Goal: Task Accomplishment & Management: Use online tool/utility

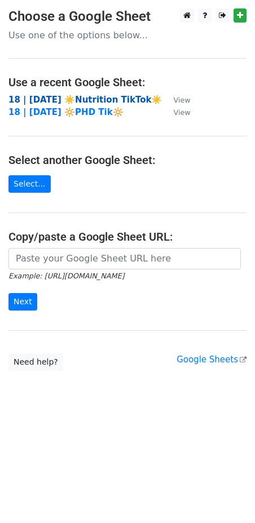
click at [69, 99] on strong "18 | [DATE] ☀️Nutrition TikTok☀️" at bounding box center [84, 100] width 153 height 10
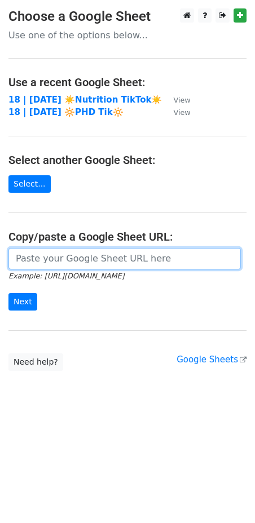
click at [144, 259] on input "url" at bounding box center [124, 258] width 232 height 21
paste input "https://docs.google.com/spreadsheets/d/1dFVnBzp2DA0i-8oXaHNi2FGuJqVodLuKaiVxLg_…"
type input "https://docs.google.com/spreadsheets/d/1dFVnBzp2DA0i-8oXaHNi2FGuJqVodLuKaiVxLg_…"
click at [8, 293] on input "Next" at bounding box center [22, 301] width 29 height 17
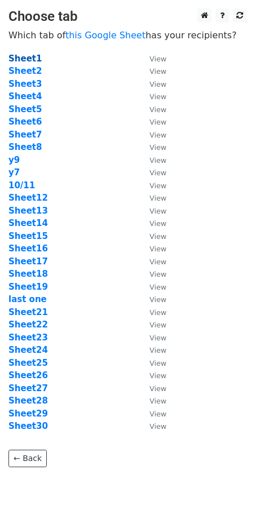
click at [24, 61] on strong "Sheet1" at bounding box center [24, 59] width 33 height 10
click at [32, 57] on strong "Sheet1" at bounding box center [24, 59] width 33 height 10
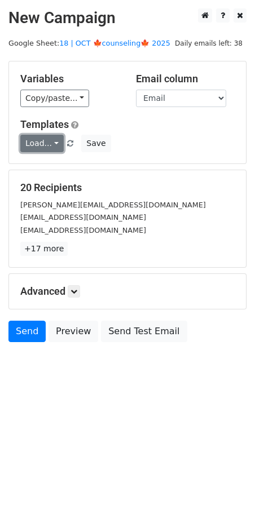
click at [48, 146] on link "Load..." at bounding box center [41, 143] width 43 height 17
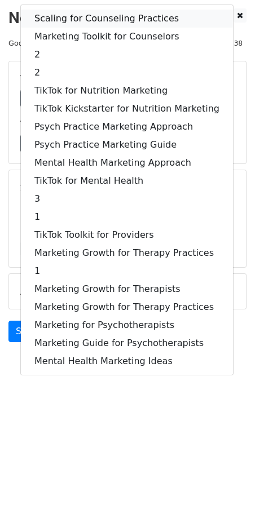
click at [96, 19] on link "Scaling for Counseling Practices" at bounding box center [127, 19] width 212 height 18
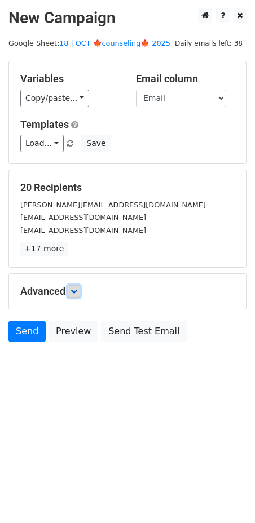
click at [77, 291] on icon at bounding box center [73, 291] width 7 height 7
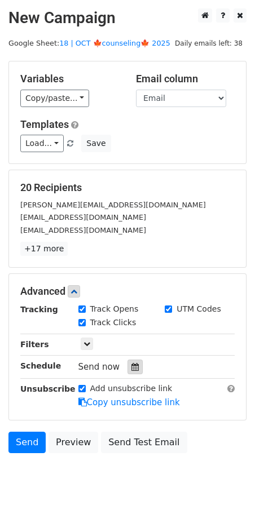
click at [131, 365] on icon at bounding box center [134, 367] width 7 height 8
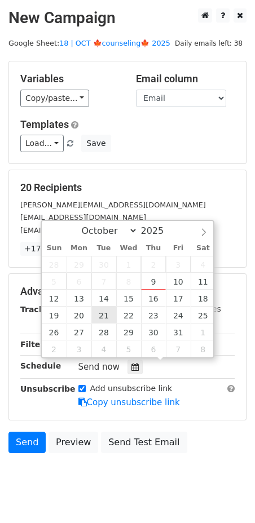
type input "2025-10-21 12:00"
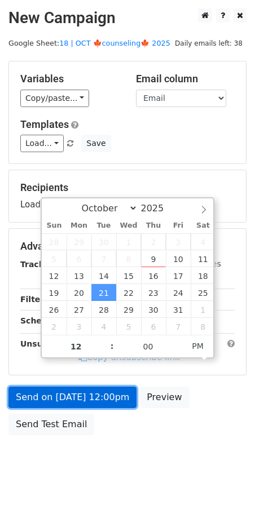
click at [88, 402] on link "Send on Oct 21 at 12:00pm" at bounding box center [72, 397] width 128 height 21
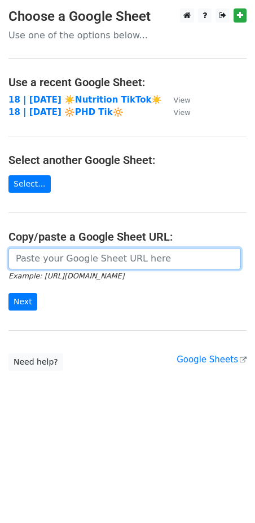
click at [64, 252] on input "url" at bounding box center [124, 258] width 232 height 21
paste input "https://docs.google.com/spreadsheets/d/1dFVnBzp2DA0i-8oXaHNi2FGuJqVodLuKaiVxLg_…"
type input "https://docs.google.com/spreadsheets/d/1dFVnBzp2DA0i-8oXaHNi2FGuJqVodLuKaiVxLg_…"
click at [8, 293] on input "Next" at bounding box center [22, 301] width 29 height 17
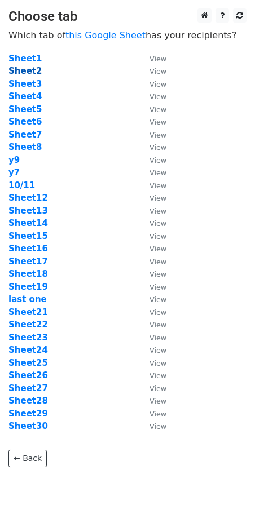
click at [29, 70] on strong "Sheet2" at bounding box center [24, 71] width 33 height 10
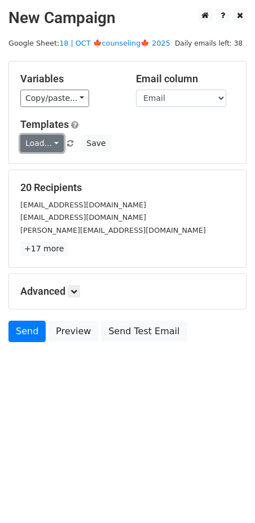
click at [37, 140] on link "Load..." at bounding box center [41, 143] width 43 height 17
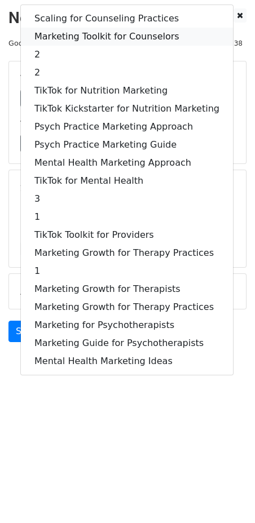
click at [95, 34] on link "Marketing Toolkit for Counselors" at bounding box center [127, 37] width 212 height 18
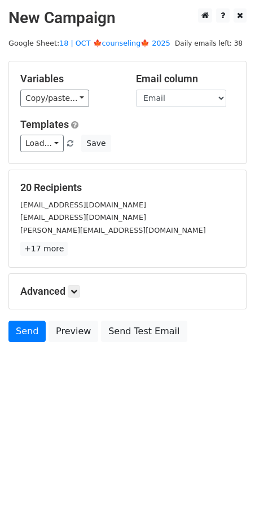
click at [69, 290] on h5 "Advanced" at bounding box center [127, 291] width 214 height 12
click at [76, 289] on icon at bounding box center [73, 291] width 7 height 7
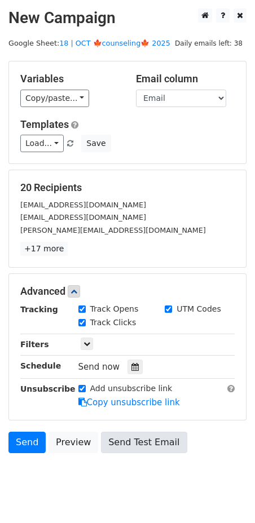
click at [131, 372] on div "Tracking Track Opens UTM Codes Track Clicks Filters Only include spreadsheet ro…" at bounding box center [127, 355] width 214 height 105
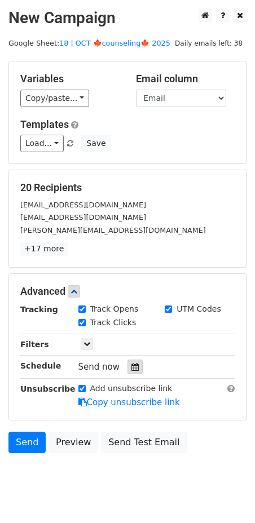
click at [131, 366] on icon at bounding box center [134, 367] width 7 height 8
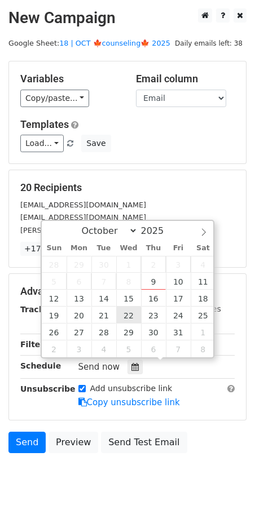
type input "2025-10-22 12:00"
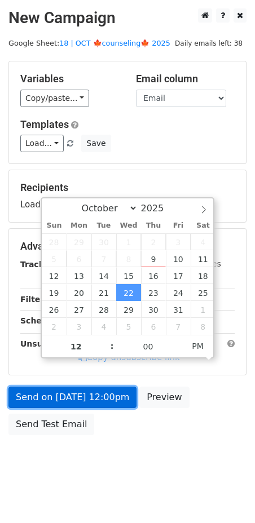
click at [95, 394] on link "Send on Oct 22 at 12:00pm" at bounding box center [72, 397] width 128 height 21
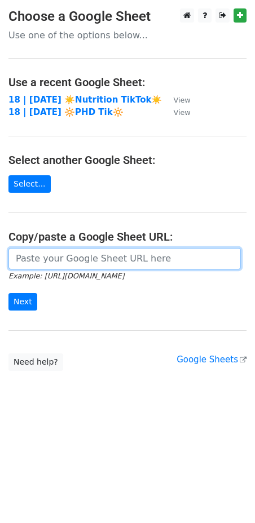
click at [73, 251] on input "url" at bounding box center [124, 258] width 232 height 21
paste input "[URL][DOMAIN_NAME]"
type input "[URL][DOMAIN_NAME]"
click at [8, 293] on input "Next" at bounding box center [22, 301] width 29 height 17
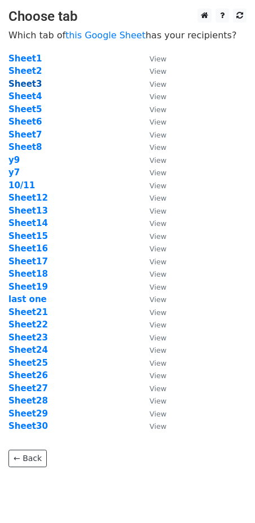
click at [32, 82] on strong "Sheet3" at bounding box center [24, 84] width 33 height 10
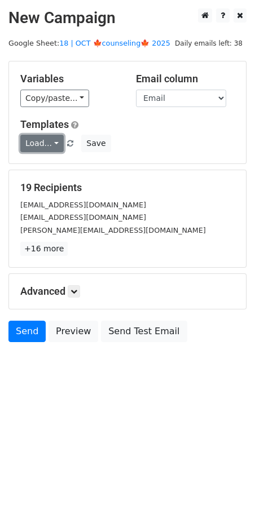
click at [38, 144] on link "Load..." at bounding box center [41, 143] width 43 height 17
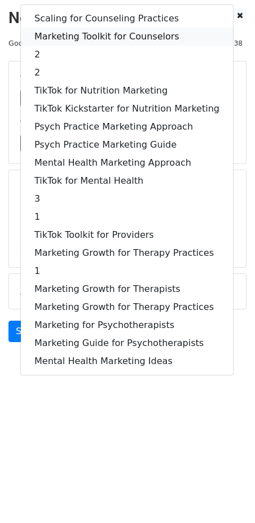
click at [88, 36] on link "Marketing Toolkit for Counselors" at bounding box center [127, 37] width 212 height 18
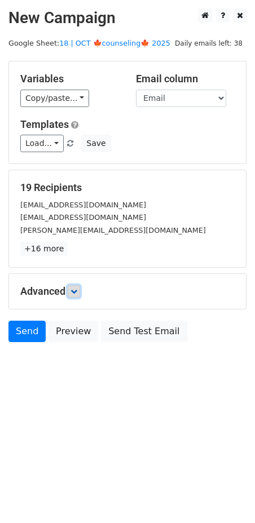
click at [76, 292] on icon at bounding box center [73, 291] width 7 height 7
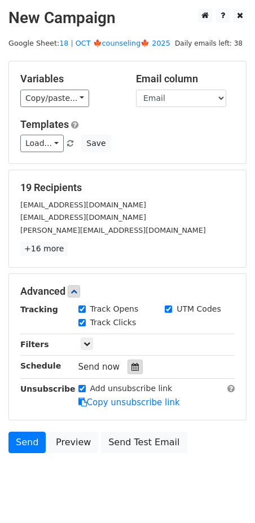
click at [131, 366] on icon at bounding box center [134, 367] width 7 height 8
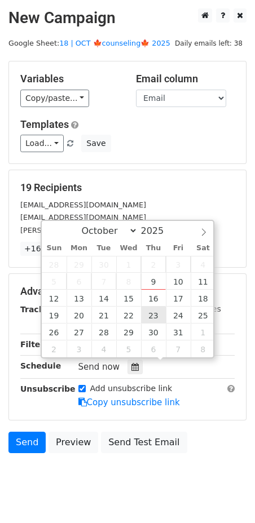
type input "2025-10-23 12:00"
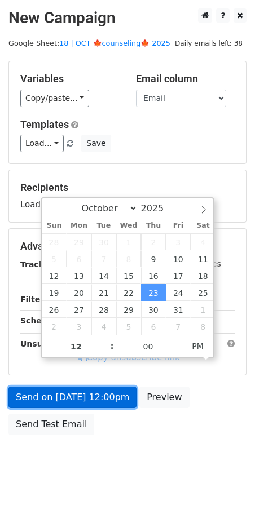
click at [83, 396] on link "Send on Oct 23 at 12:00pm" at bounding box center [72, 397] width 128 height 21
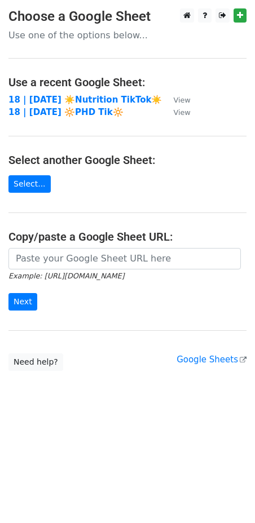
click at [88, 237] on h4 "Copy/paste a Google Sheet URL:" at bounding box center [127, 237] width 238 height 14
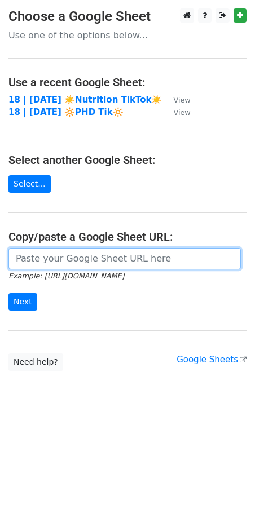
click at [87, 254] on input "url" at bounding box center [124, 258] width 232 height 21
paste input "[URL][DOMAIN_NAME]"
type input "https://docs.google.com/spreadsheets/d/1dFVnBzp2DA0i-8oXaHNi2FGuJqVodLuKaiVxLg_…"
click at [8, 293] on input "Next" at bounding box center [22, 301] width 29 height 17
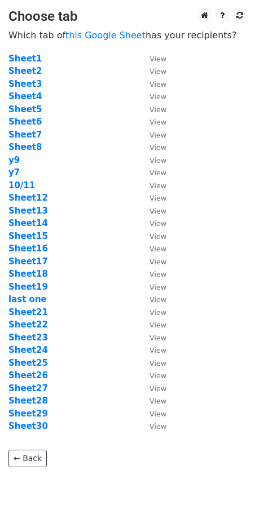
click at [31, 101] on td "Sheet4" at bounding box center [73, 96] width 130 height 13
click at [28, 96] on strong "Sheet4" at bounding box center [24, 96] width 33 height 10
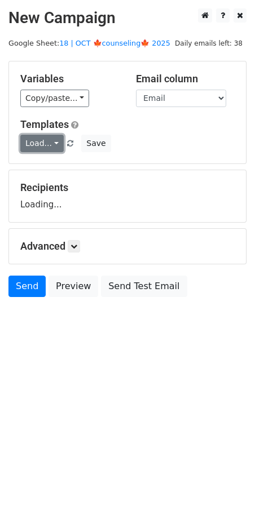
click at [46, 143] on link "Load..." at bounding box center [41, 143] width 43 height 17
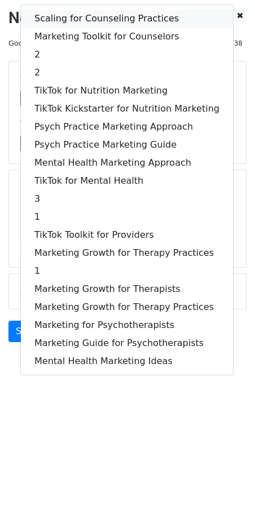
click at [96, 12] on link "Scaling for Counseling Practices" at bounding box center [127, 19] width 212 height 18
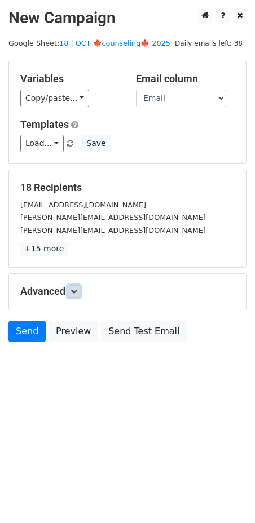
click at [73, 288] on icon at bounding box center [73, 291] width 7 height 7
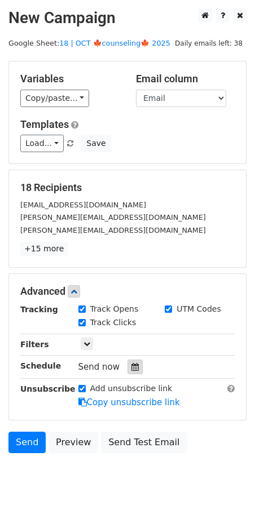
click at [132, 370] on div at bounding box center [134, 367] width 15 height 15
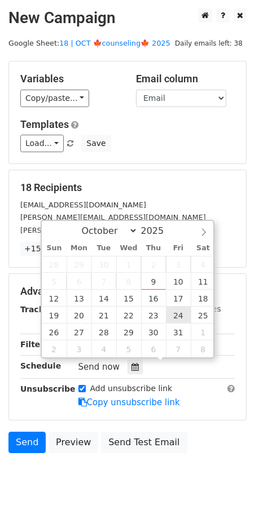
type input "2025-10-24 12:00"
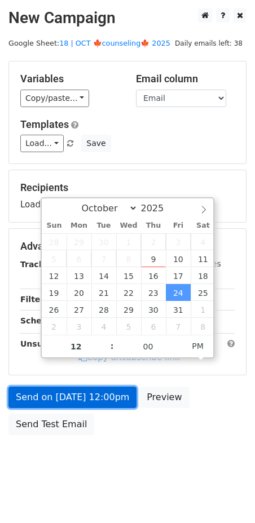
click at [99, 402] on link "Send on Oct 24 at 12:00pm" at bounding box center [72, 397] width 128 height 21
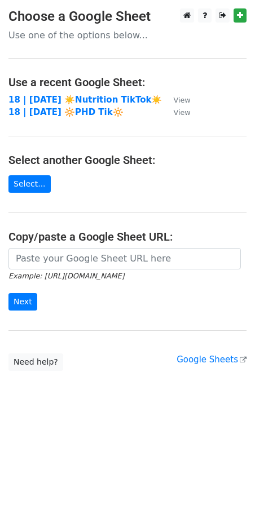
click at [77, 248] on main "Choose a Google Sheet Use one of the options below... Use a recent Google Sheet…" at bounding box center [127, 189] width 255 height 362
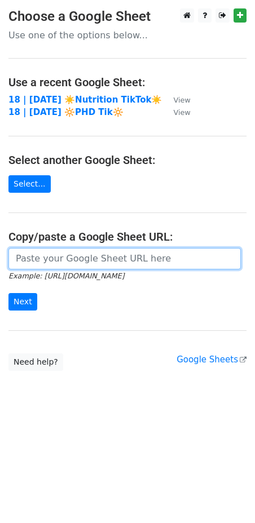
click at [77, 248] on input "url" at bounding box center [124, 258] width 232 height 21
paste input "[URL][DOMAIN_NAME]"
type input "[URL][DOMAIN_NAME]"
click at [8, 293] on input "Next" at bounding box center [22, 301] width 29 height 17
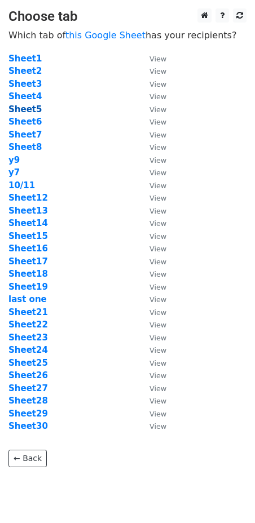
click at [28, 113] on strong "Sheet5" at bounding box center [24, 109] width 33 height 10
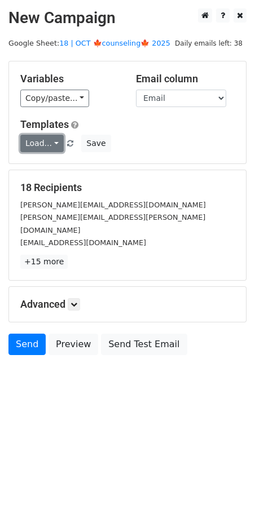
click at [42, 141] on link "Load..." at bounding box center [41, 143] width 43 height 17
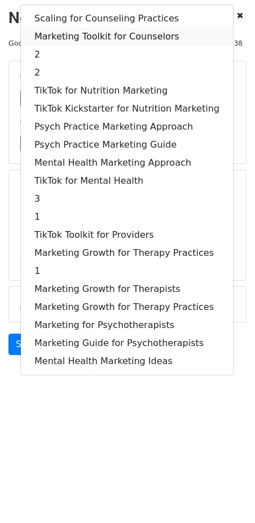
click at [92, 32] on link "Marketing Toolkit for Counselors" at bounding box center [127, 37] width 212 height 18
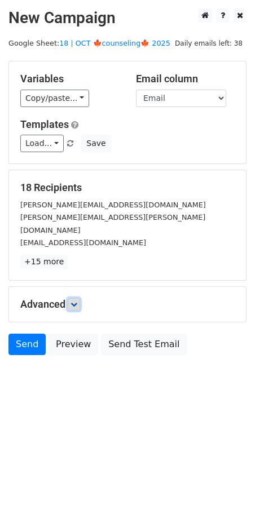
click at [76, 301] on icon at bounding box center [73, 304] width 7 height 7
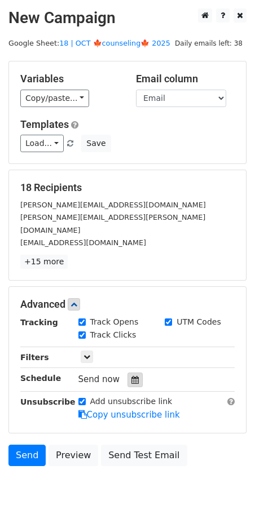
click at [134, 372] on div at bounding box center [134, 379] width 15 height 15
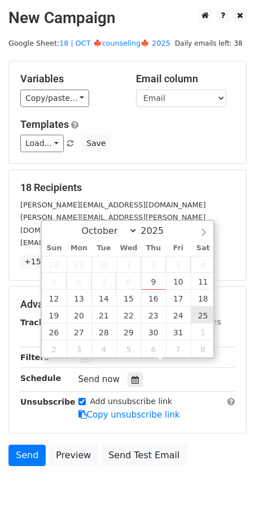
type input "2025-10-25 12:00"
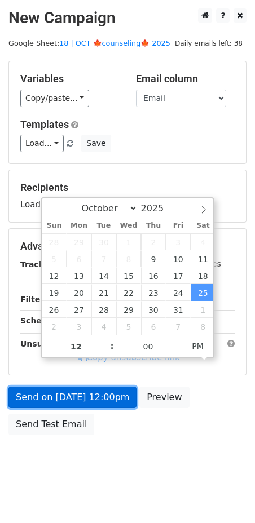
click at [91, 391] on link "Send on Oct 25 at 12:00pm" at bounding box center [72, 397] width 128 height 21
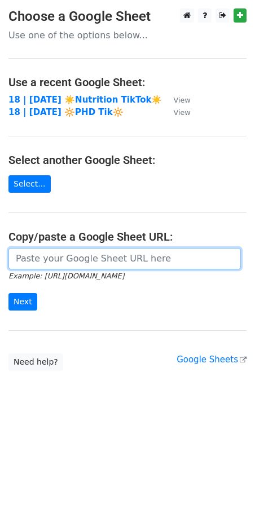
click at [71, 249] on input "url" at bounding box center [124, 258] width 232 height 21
paste input "https://docs.google.com/spreadsheets/d/1dFVnBzp2DA0i-8oXaHNi2FGuJqVodLuKaiVxLg_…"
type input "https://docs.google.com/spreadsheets/d/1dFVnBzp2DA0i-8oXaHNi2FGuJqVodLuKaiVxLg_…"
click at [8, 293] on input "Next" at bounding box center [22, 301] width 29 height 17
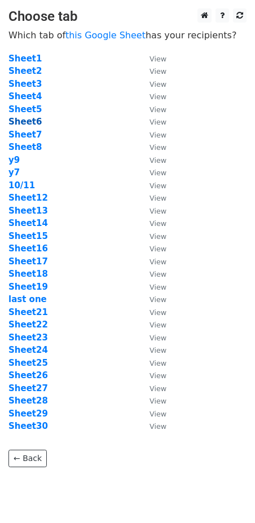
click at [29, 122] on strong "Sheet6" at bounding box center [24, 122] width 33 height 10
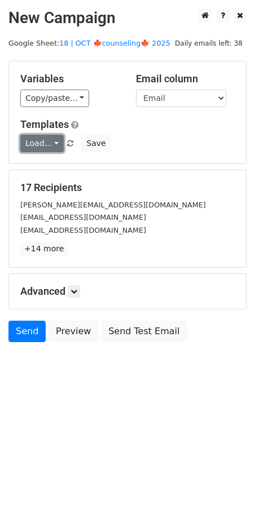
click at [41, 144] on link "Load..." at bounding box center [41, 143] width 43 height 17
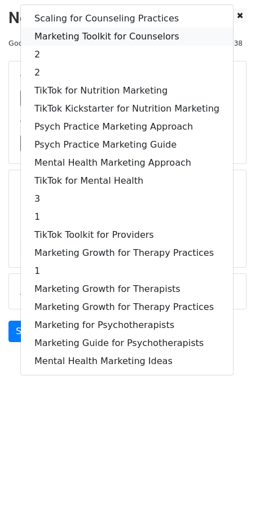
click at [90, 35] on link "Marketing Toolkit for Counselors" at bounding box center [127, 37] width 212 height 18
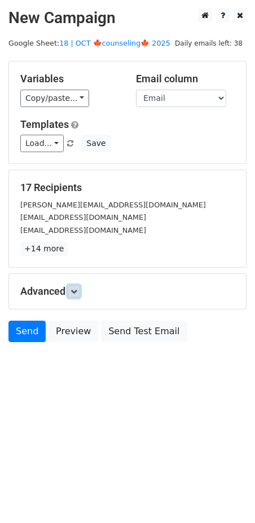
click at [80, 294] on link at bounding box center [74, 291] width 12 height 12
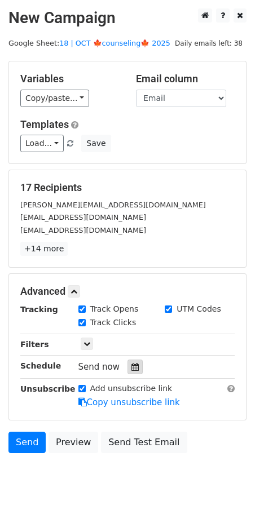
click at [131, 364] on icon at bounding box center [134, 367] width 7 height 8
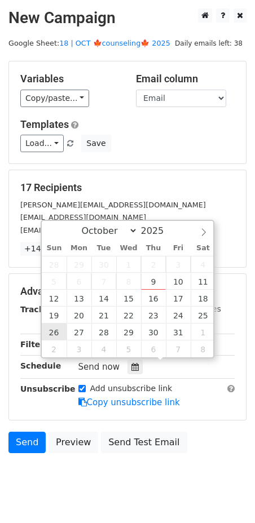
type input "2025-10-26 12:00"
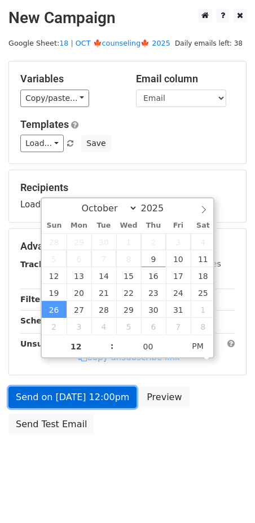
click at [69, 398] on link "Send on Oct 26 at 12:00pm" at bounding box center [72, 397] width 128 height 21
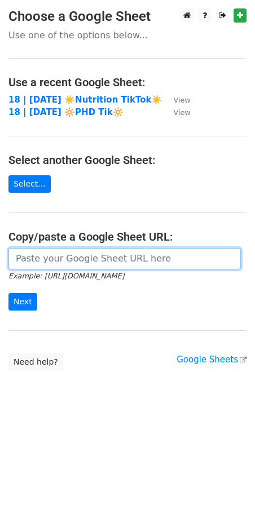
click at [82, 263] on input "url" at bounding box center [124, 258] width 232 height 21
paste input "[URL][DOMAIN_NAME]"
type input "[URL][DOMAIN_NAME]"
click at [8, 293] on input "Next" at bounding box center [22, 301] width 29 height 17
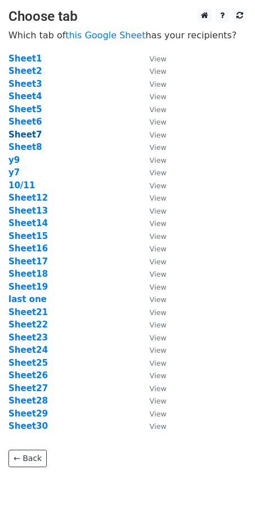
click at [29, 135] on strong "Sheet7" at bounding box center [24, 135] width 33 height 10
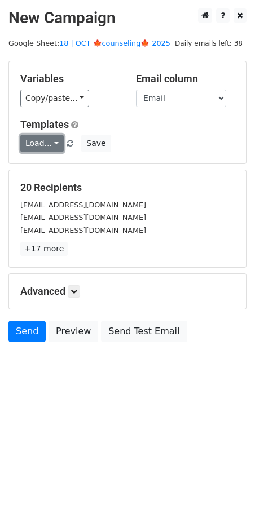
click at [37, 141] on link "Load..." at bounding box center [41, 143] width 43 height 17
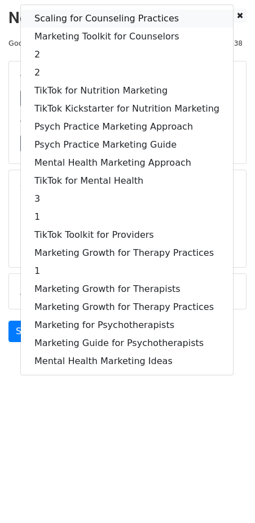
click at [77, 25] on link "Scaling for Counseling Practices" at bounding box center [127, 19] width 212 height 18
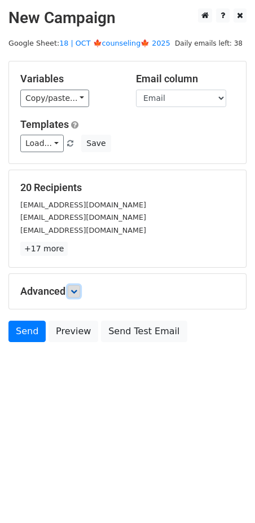
click at [77, 286] on link at bounding box center [74, 291] width 12 height 12
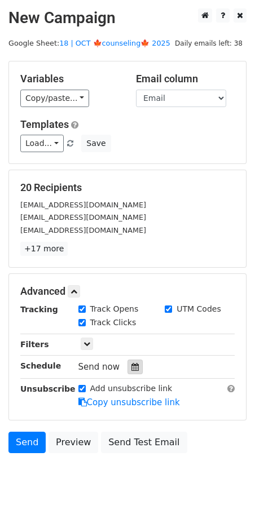
click at [131, 363] on icon at bounding box center [134, 367] width 7 height 8
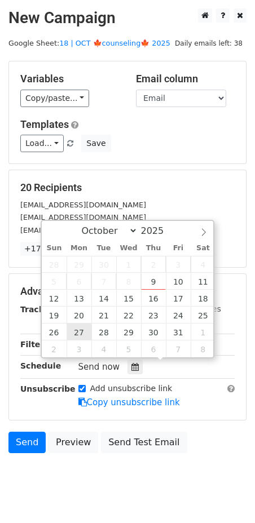
type input "[DATE] 12:00"
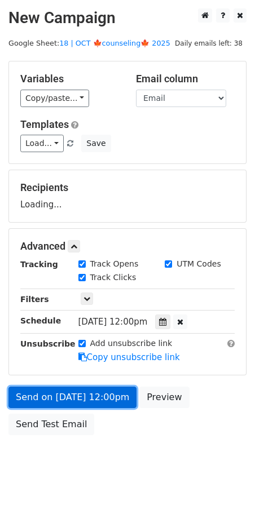
click at [75, 397] on link "Send on [DATE] 12:00pm" at bounding box center [72, 397] width 128 height 21
